Goal: Task Accomplishment & Management: Manage account settings

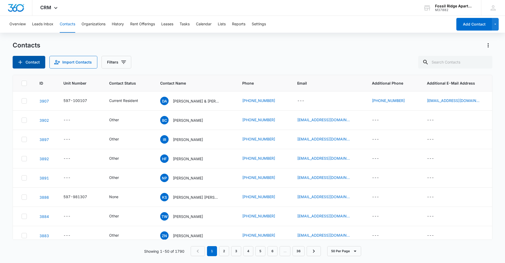
click at [35, 61] on button "Contact" at bounding box center [29, 62] width 33 height 13
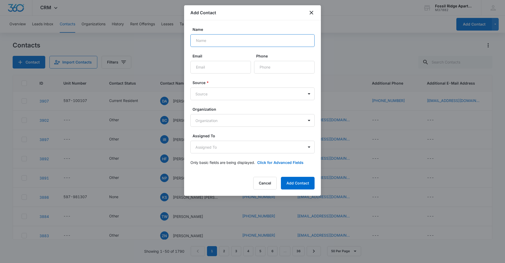
click at [215, 44] on input "Name" at bounding box center [252, 40] width 124 height 13
type input "t"
type input "[PERSON_NAME]"
type input "r"
type input "[EMAIL_ADDRESS][DOMAIN_NAME]"
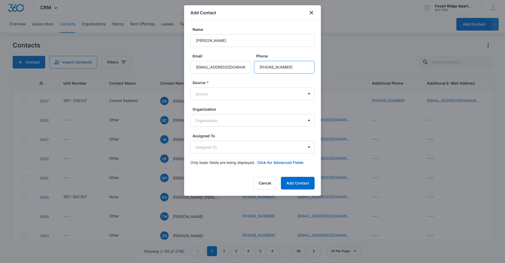
type input "[PHONE_NUMBER]"
type input "d"
click at [281, 177] on button "Add Contact" at bounding box center [298, 183] width 34 height 13
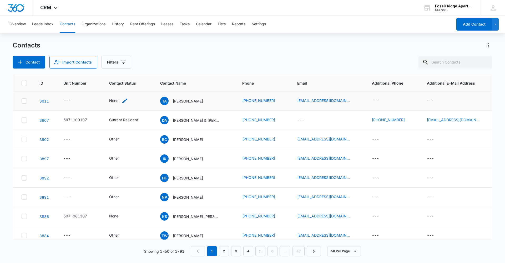
click at [113, 101] on div "None" at bounding box center [113, 101] width 9 height 6
click at [122, 66] on div at bounding box center [113, 67] width 26 height 7
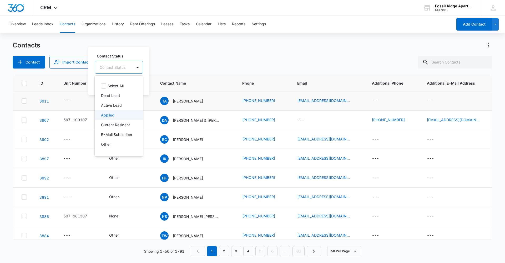
click at [126, 117] on div "Applied" at bounding box center [118, 115] width 35 height 6
click at [130, 53] on label "Contact Status" at bounding box center [120, 56] width 46 height 6
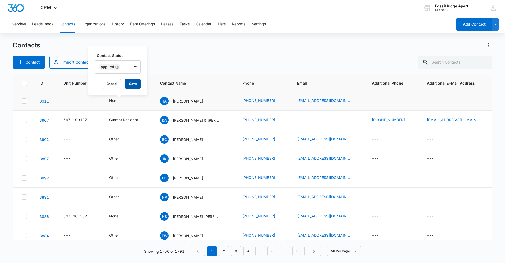
drag, startPoint x: 136, startPoint y: 85, endPoint x: 182, endPoint y: 100, distance: 49.0
click at [136, 85] on button "Save" at bounding box center [133, 84] width 16 height 10
click at [188, 101] on p "[PERSON_NAME]" at bounding box center [188, 101] width 30 height 6
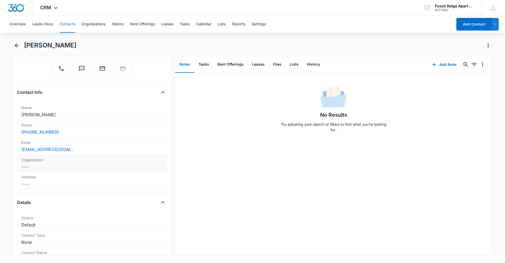
scroll to position [79, 0]
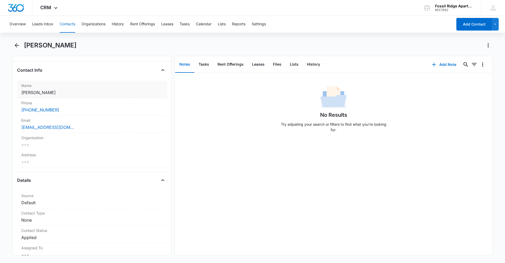
click at [66, 93] on dd "Cancel Save Changes [PERSON_NAME]" at bounding box center [92, 92] width 142 height 6
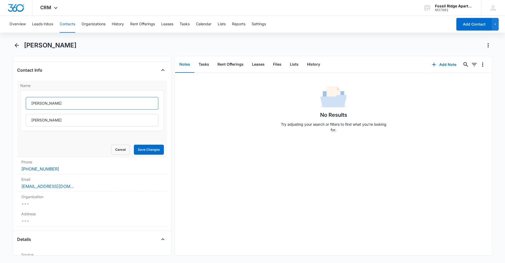
click at [54, 105] on input "[PERSON_NAME]" at bounding box center [92, 103] width 133 height 13
type input "[PERSON_NAME]"
click at [134, 144] on button "Save Changes" at bounding box center [149, 149] width 30 height 10
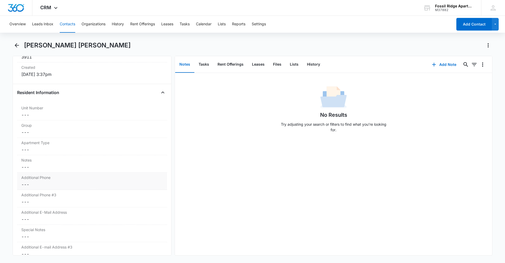
scroll to position [368, 0]
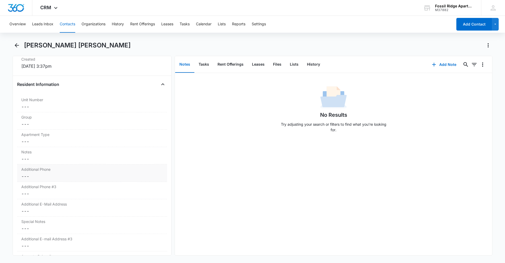
click at [66, 178] on dd "Cancel Save Changes ---" at bounding box center [92, 176] width 142 height 6
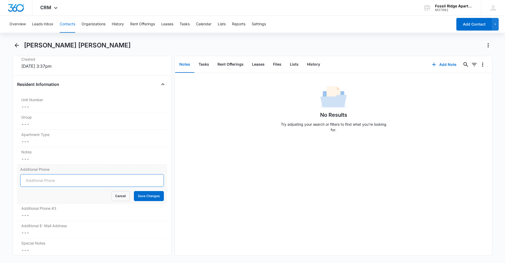
click at [43, 180] on input "Additional Phone" at bounding box center [92, 180] width 144 height 13
type input "[PHONE_NUMBER]"
click at [134, 191] on button "Save Changes" at bounding box center [149, 196] width 30 height 10
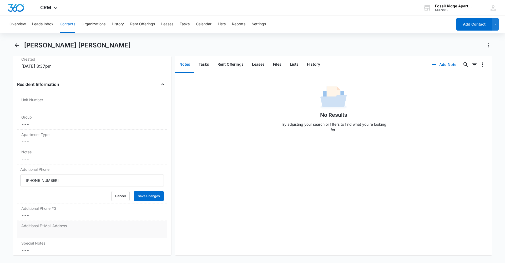
click at [70, 230] on dd "Cancel Save Changes ---" at bounding box center [92, 232] width 142 height 6
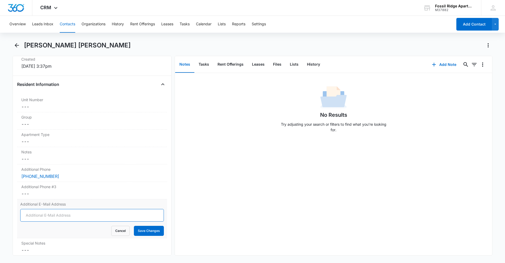
click at [58, 215] on input "Additional E-Mail Address" at bounding box center [92, 215] width 144 height 13
type input "[EMAIL_ADDRESS][PERSON_NAME][DOMAIN_NAME]"
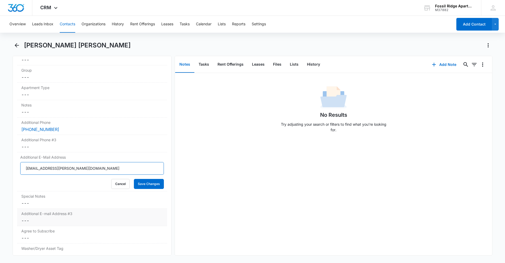
scroll to position [447, 0]
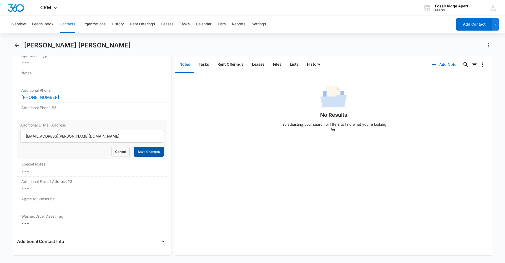
click at [144, 152] on button "Save Changes" at bounding box center [149, 152] width 30 height 10
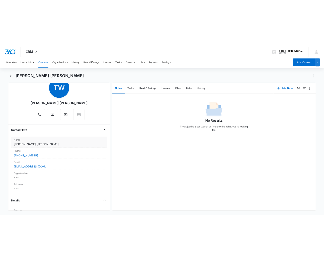
scroll to position [11, 0]
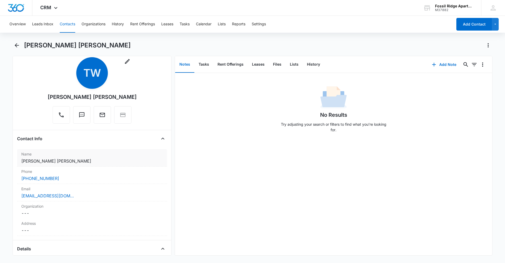
click at [65, 22] on button "Contacts" at bounding box center [68, 24] width 16 height 17
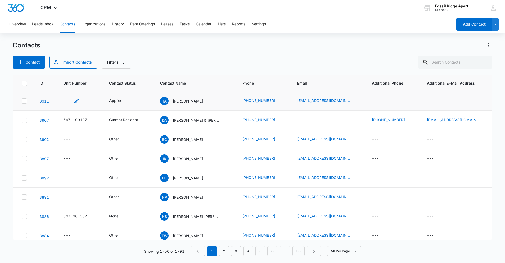
click at [64, 100] on div "---" at bounding box center [66, 101] width 7 height 6
click at [69, 100] on div "---" at bounding box center [66, 101] width 7 height 6
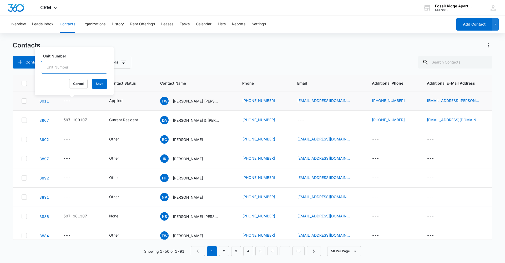
click at [73, 68] on input "Unit Number" at bounding box center [74, 67] width 66 height 13
type input "597-700307"
click at [93, 85] on button "Save" at bounding box center [100, 84] width 16 height 10
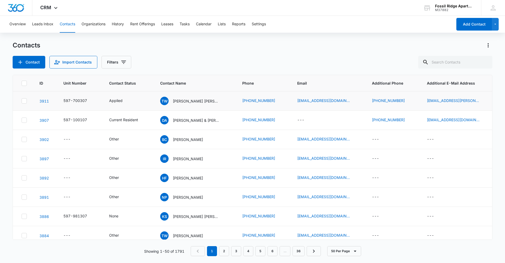
click at [232, 58] on div "Contact Import Contacts Filters" at bounding box center [253, 62] width 480 height 13
click at [296, 61] on div "Contact Import Contacts Filters" at bounding box center [253, 62] width 480 height 13
click at [443, 62] on input "text" at bounding box center [455, 62] width 74 height 13
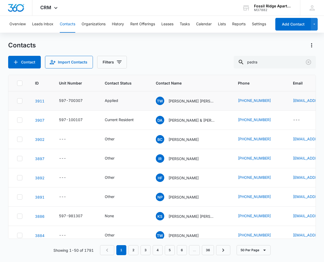
click at [159, 49] on div "Contacts Contact Import Contacts Filters pedra" at bounding box center [162, 54] width 308 height 27
click at [276, 58] on input "pedra" at bounding box center [275, 62] width 82 height 13
type input "[PERSON_NAME]"
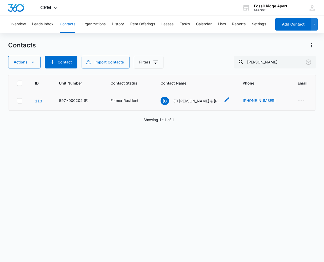
click at [190, 102] on p "(F) [PERSON_NAME] & [PERSON_NAME] & [PERSON_NAME] [PERSON_NAME]" at bounding box center [196, 101] width 47 height 6
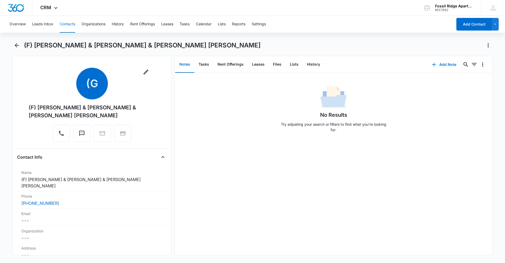
click at [74, 26] on button "Contacts" at bounding box center [68, 24] width 16 height 17
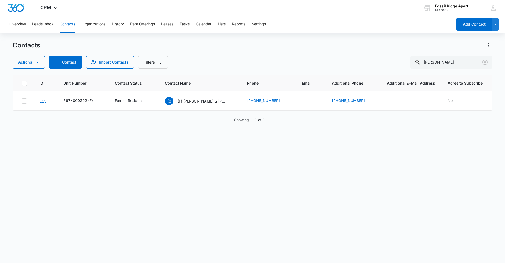
click at [177, 185] on div "ID Unit Number Contact Status Contact Name Phone Email Additional Phone Additio…" at bounding box center [253, 165] width 480 height 181
